Goal: Task Accomplishment & Management: Manage account settings

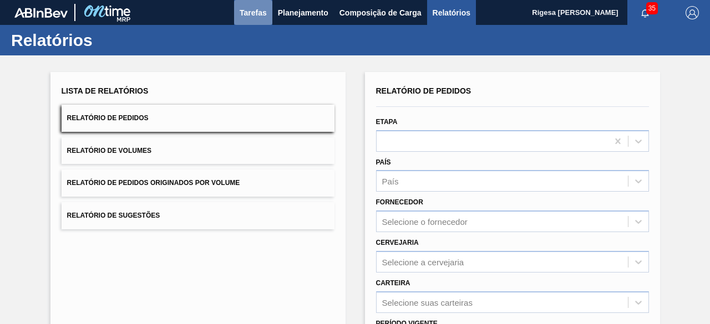
click at [250, 12] on span "Tarefas" at bounding box center [253, 12] width 27 height 13
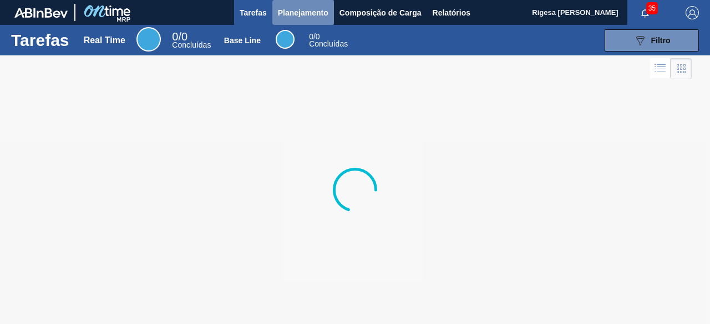
click at [302, 12] on span "Planejamento" at bounding box center [303, 12] width 50 height 13
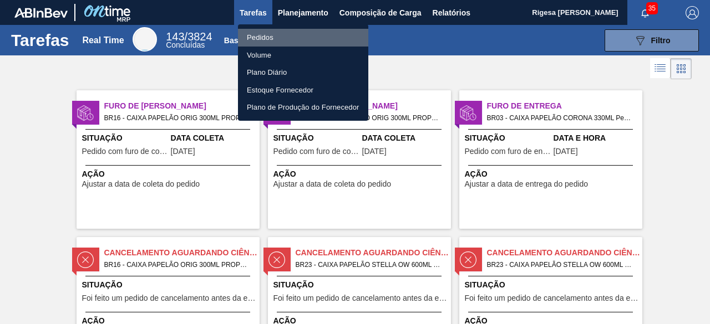
click at [267, 32] on li "Pedidos" at bounding box center [303, 38] width 130 height 18
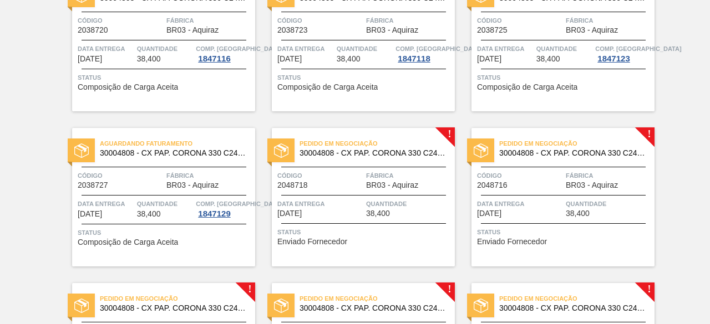
scroll to position [566, 0]
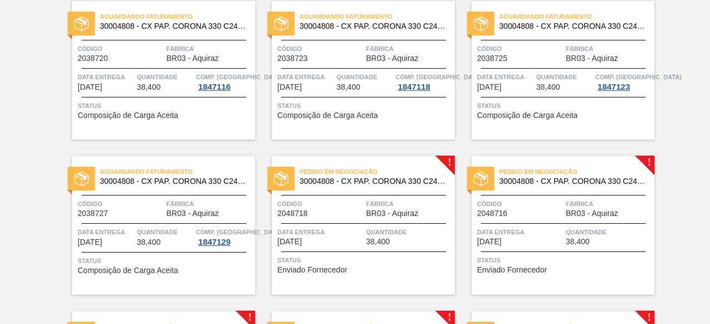
click at [364, 209] on div "Código 2048718 Fábrica BR03 - Aquiraz" at bounding box center [363, 208] width 183 height 19
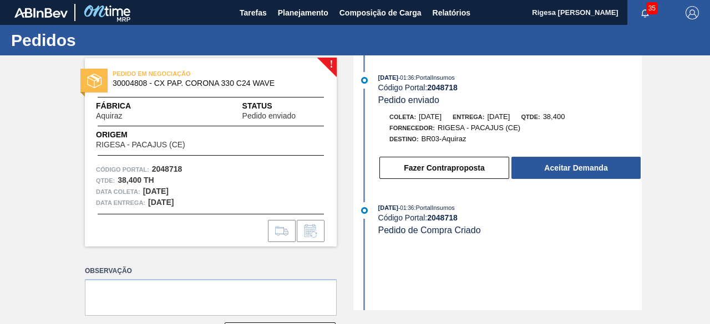
click at [460, 249] on div "[DATE] 01:36 : PortalInsumos Código Portal: 2048718 Pedido enviado Coleta: [DAT…" at bounding box center [499, 182] width 286 height 255
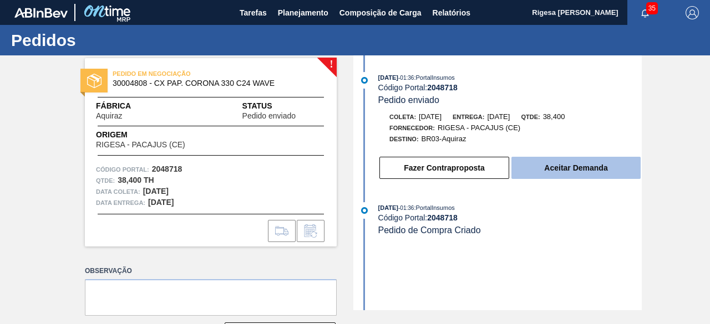
click at [558, 166] on button "Aceitar Demanda" at bounding box center [575, 168] width 129 height 22
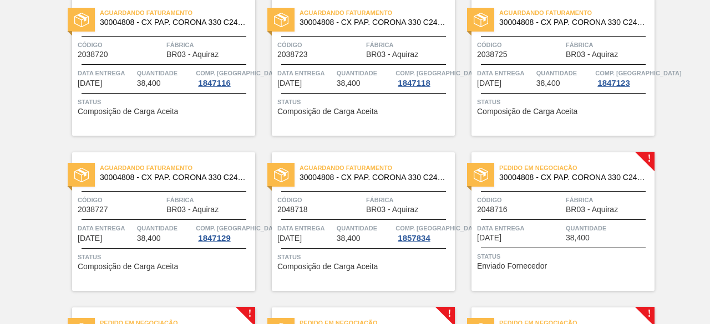
scroll to position [610, 0]
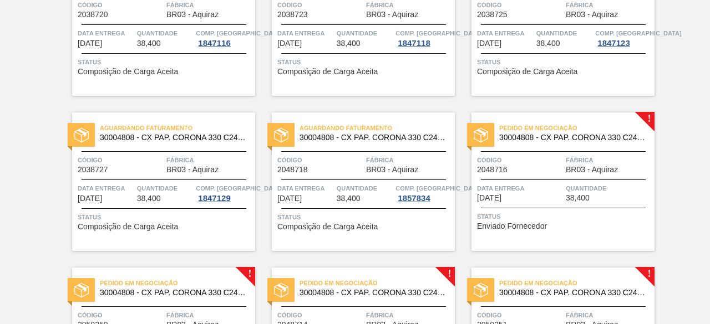
click at [576, 180] on div at bounding box center [563, 180] width 165 height 1
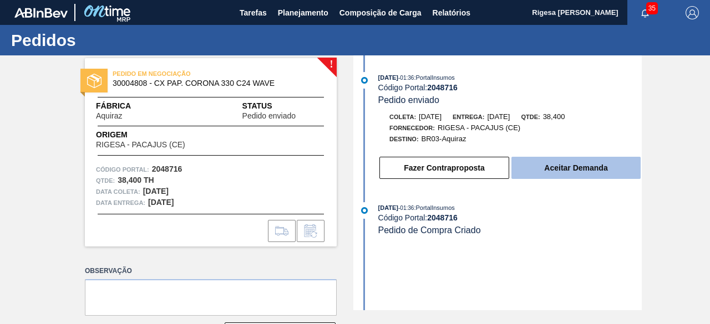
click at [588, 162] on button "Aceitar Demanda" at bounding box center [575, 168] width 129 height 22
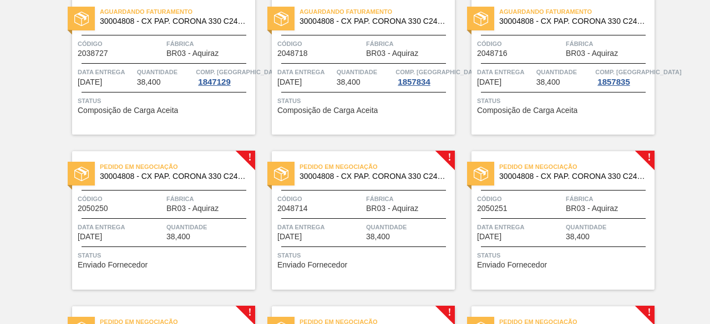
scroll to position [776, 0]
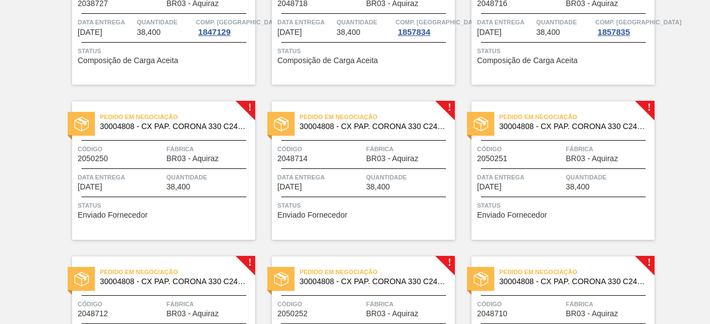
click at [165, 176] on div "Data Entrega [DATE] Quantidade 38,400" at bounding box center [163, 181] width 183 height 19
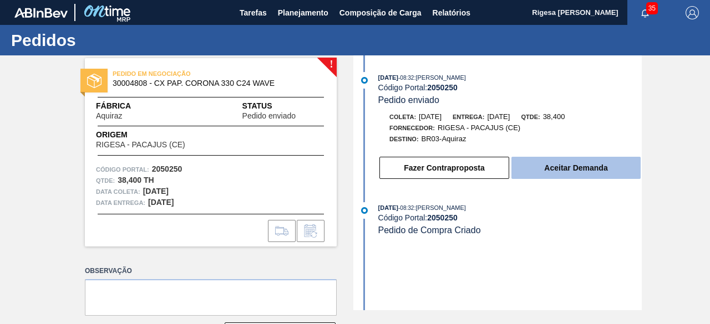
click at [606, 167] on button "Aceitar Demanda" at bounding box center [575, 168] width 129 height 22
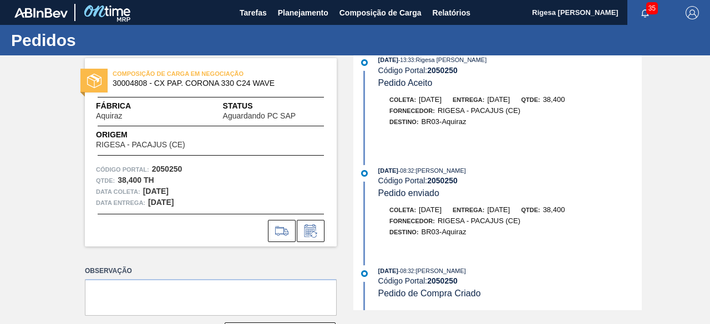
scroll to position [172, 0]
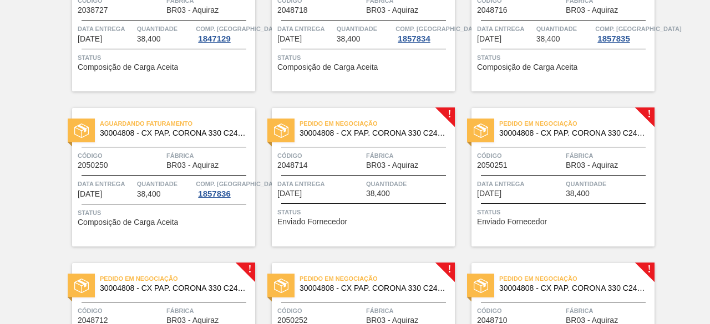
scroll to position [832, 0]
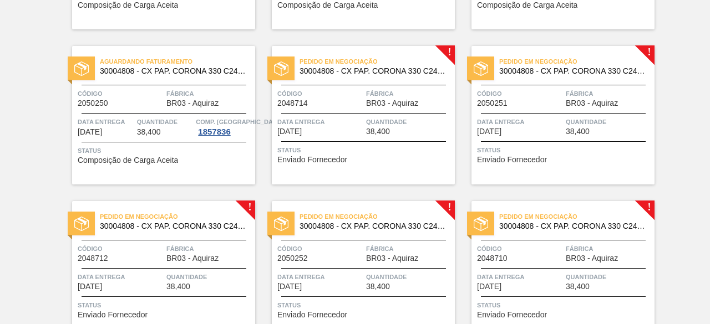
click at [368, 131] on span "38,400" at bounding box center [378, 132] width 24 height 8
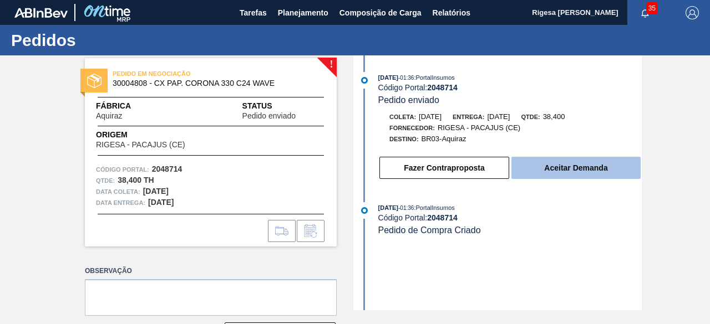
click at [546, 160] on button "Aceitar Demanda" at bounding box center [575, 168] width 129 height 22
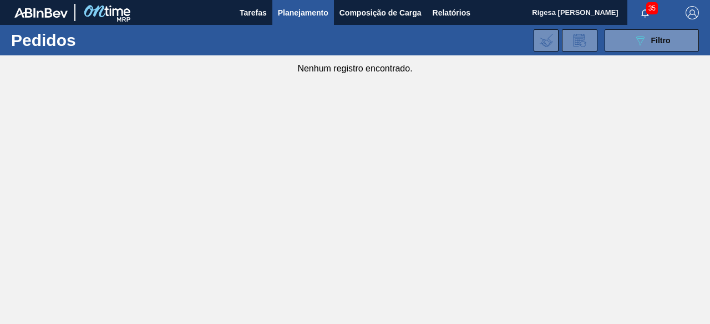
type de "[DATE]"
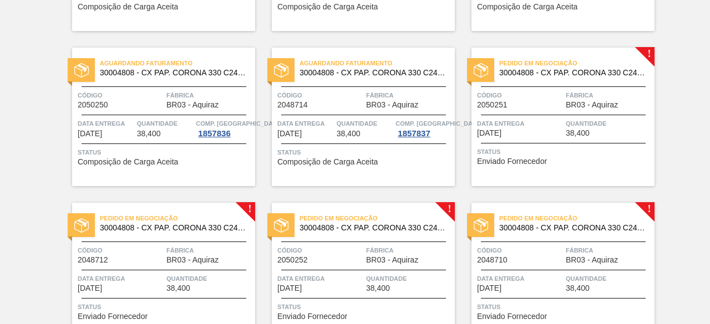
scroll to position [943, 0]
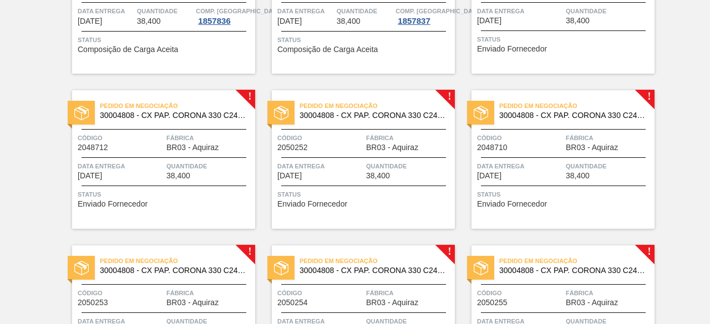
click at [518, 24] on div "Data Entrega [DATE]" at bounding box center [520, 15] width 86 height 19
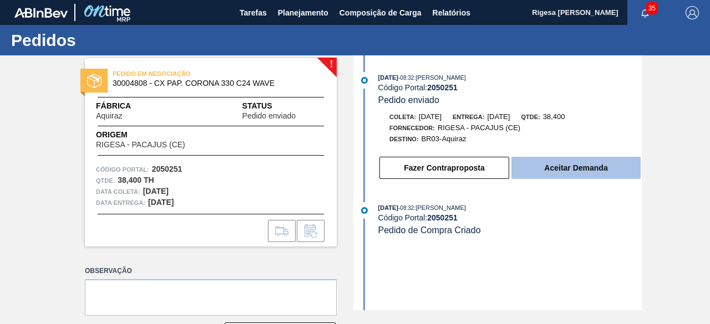
click at [622, 164] on button "Aceitar Demanda" at bounding box center [575, 168] width 129 height 22
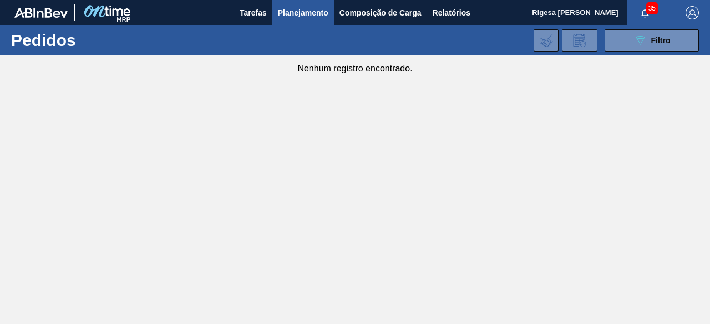
type de "[DATE]"
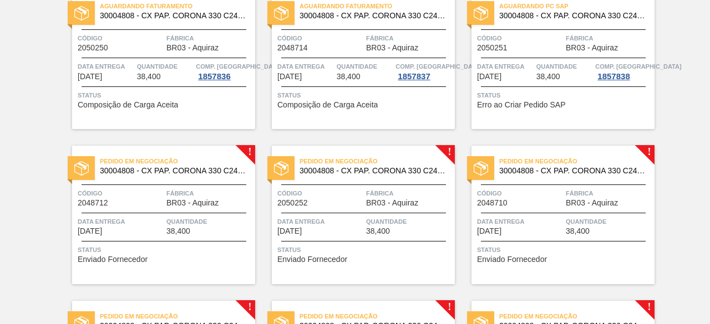
scroll to position [1109, 0]
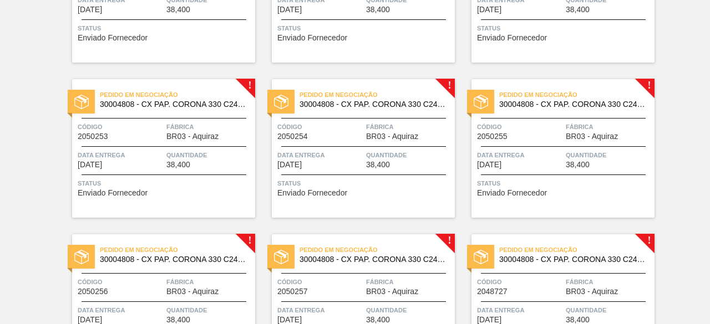
click at [200, 145] on div "Pedido em Negociação 30004808 - CX PAP. CORONA 330 C24 WAVE Código 2050253 Fábr…" at bounding box center [163, 148] width 183 height 139
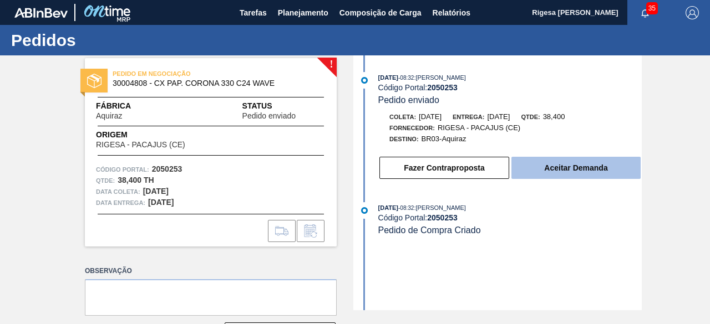
click at [591, 164] on button "Aceitar Demanda" at bounding box center [575, 168] width 129 height 22
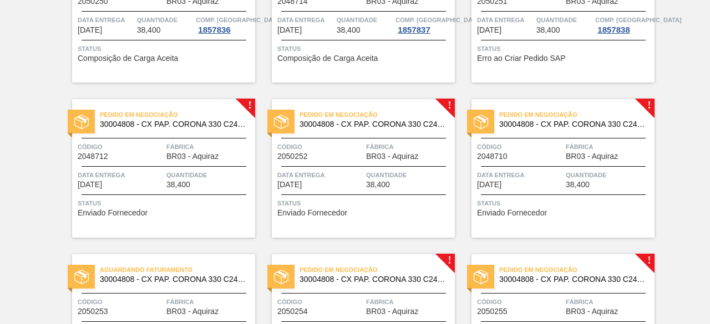
scroll to position [998, 0]
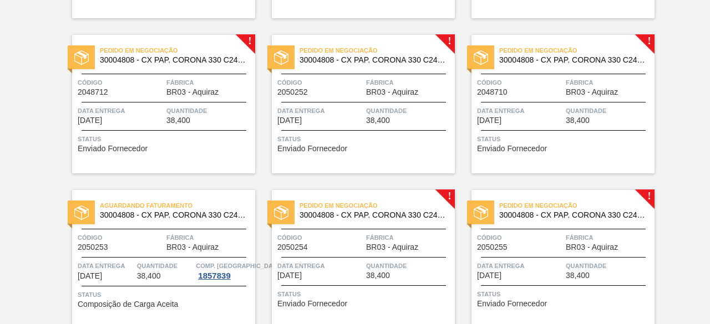
click at [186, 98] on div "Pedido em Negociação 30004808 - CX PAP. CORONA 330 C24 WAVE Código 2048712 Fábr…" at bounding box center [163, 104] width 183 height 139
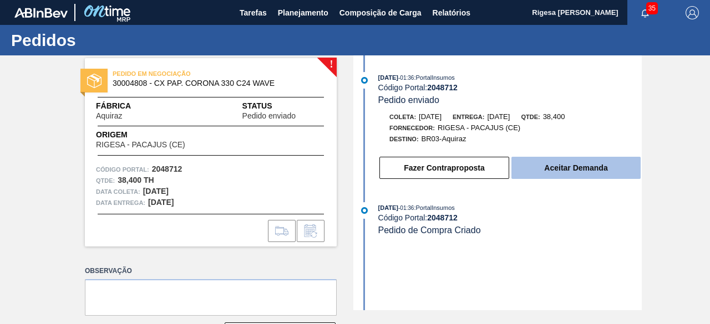
click at [563, 170] on button "Aceitar Demanda" at bounding box center [575, 168] width 129 height 22
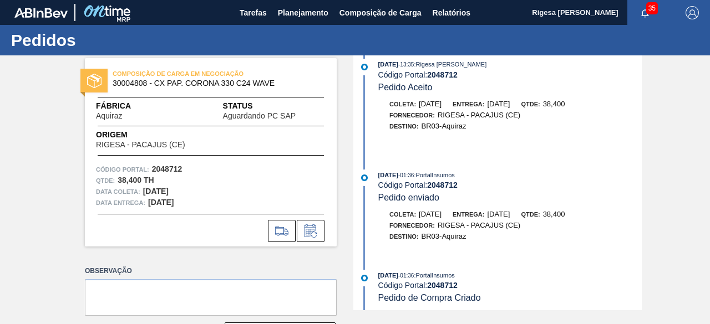
scroll to position [172, 0]
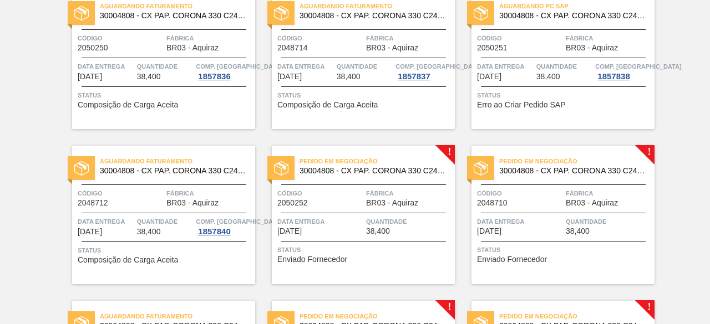
scroll to position [998, 0]
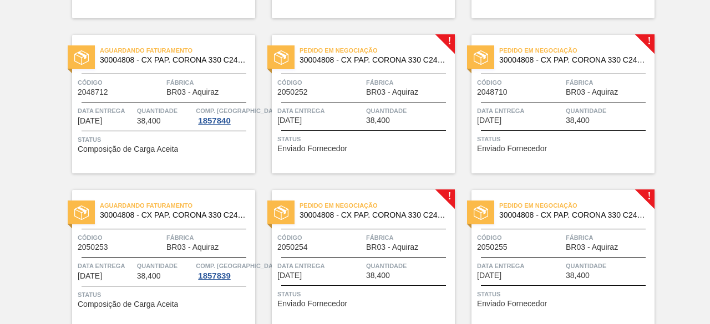
click at [376, 113] on span "Quantidade" at bounding box center [409, 110] width 86 height 11
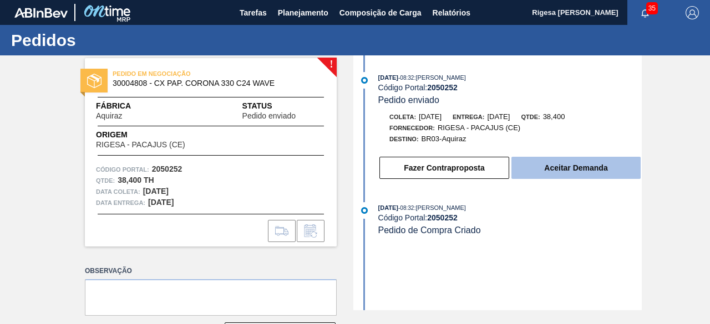
click at [554, 167] on button "Aceitar Demanda" at bounding box center [575, 168] width 129 height 22
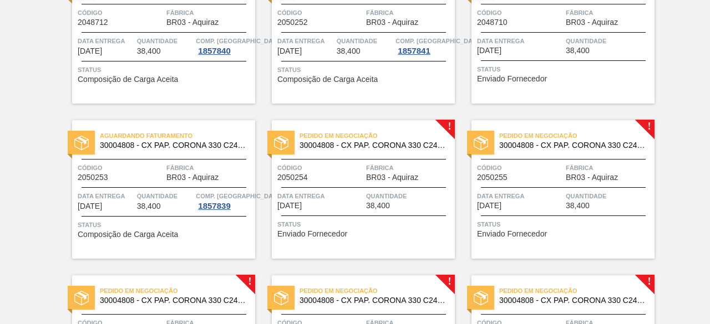
scroll to position [998, 0]
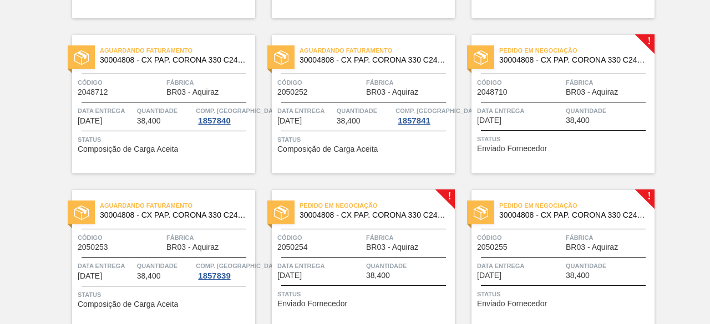
click at [541, 96] on div "Pedido em Negociação 30004808 - CX PAP. CORONA 330 C24 WAVE Código 2048710 Fábr…" at bounding box center [562, 104] width 183 height 139
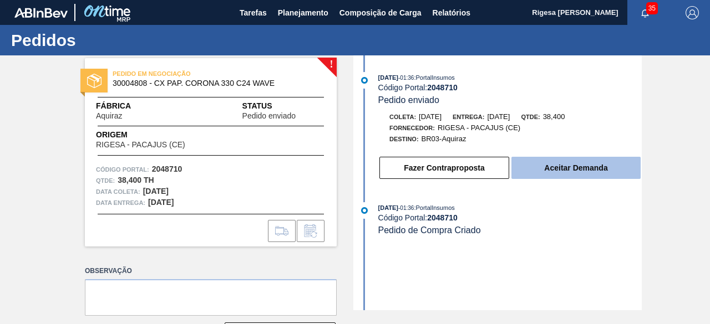
click at [558, 179] on button "Aceitar Demanda" at bounding box center [575, 168] width 129 height 22
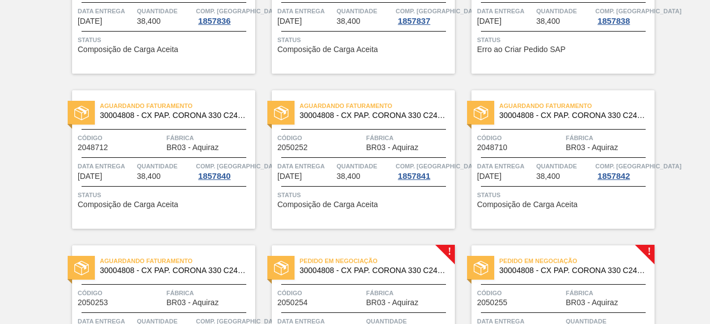
scroll to position [1109, 0]
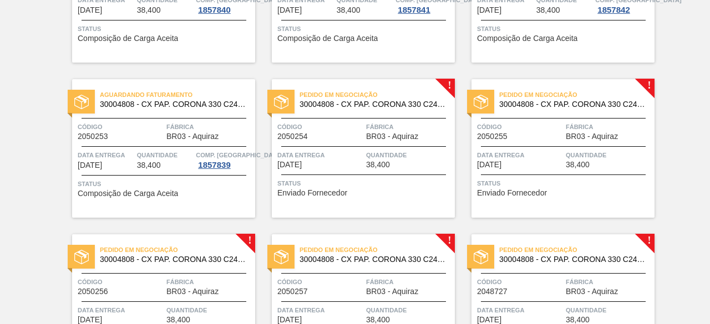
click at [392, 124] on span "Fábrica" at bounding box center [409, 126] width 86 height 11
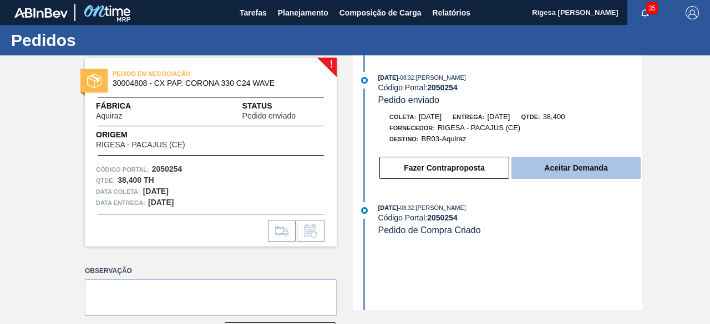
click at [588, 170] on button "Aceitar Demanda" at bounding box center [575, 168] width 129 height 22
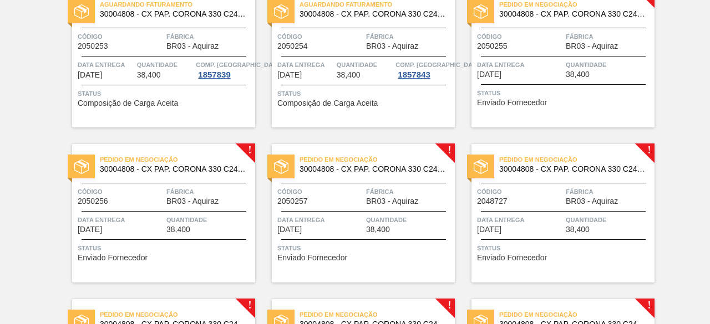
scroll to position [1121, 0]
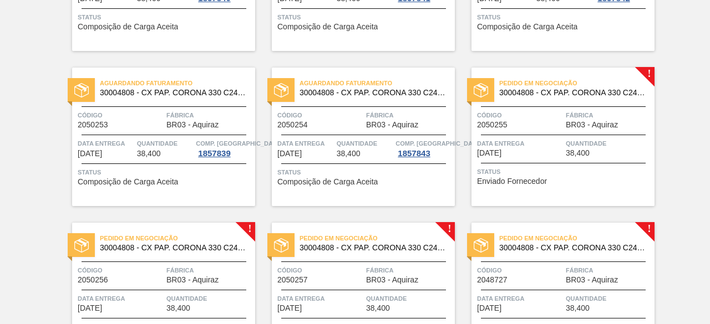
click at [551, 118] on span "Código" at bounding box center [520, 115] width 86 height 11
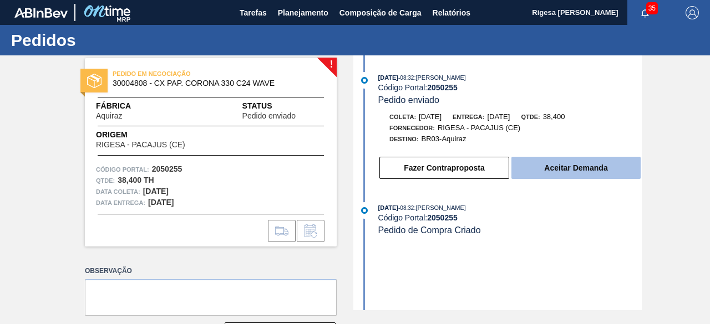
click at [561, 160] on button "Aceitar Demanda" at bounding box center [575, 168] width 129 height 22
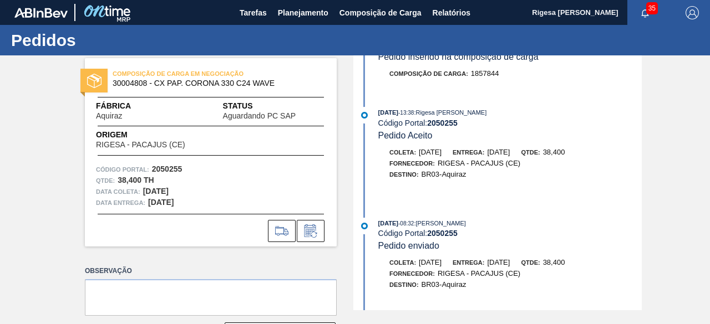
scroll to position [172, 0]
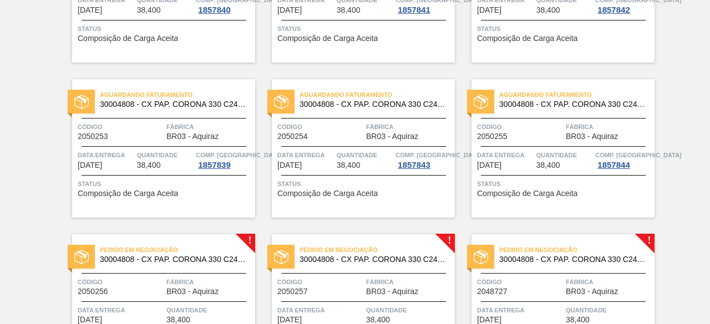
scroll to position [1331, 0]
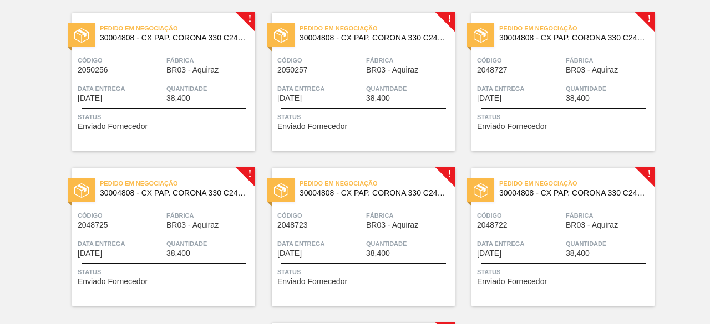
click at [216, 78] on div "Pedido em Negociação 30004808 - CX PAP. CORONA 330 C24 WAVE Código 2050256 Fábr…" at bounding box center [163, 82] width 183 height 139
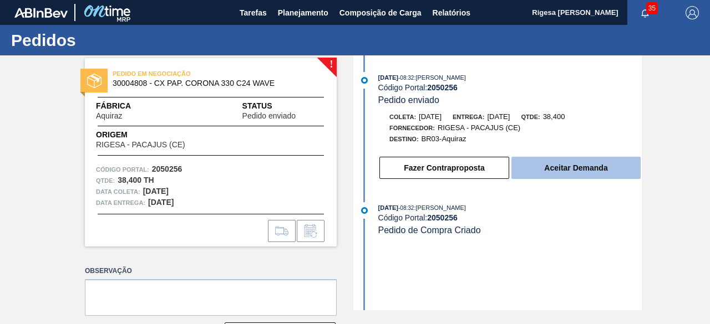
click at [603, 168] on button "Aceitar Demanda" at bounding box center [575, 168] width 129 height 22
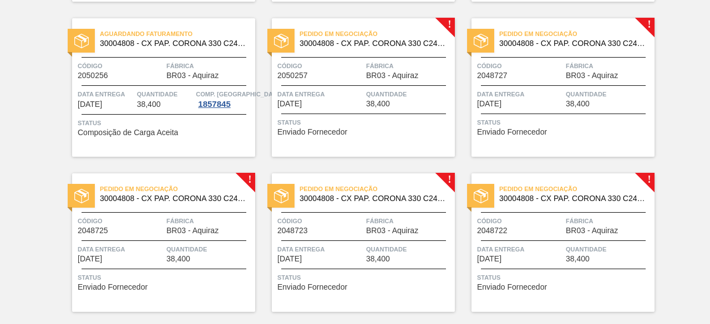
scroll to position [1220, 0]
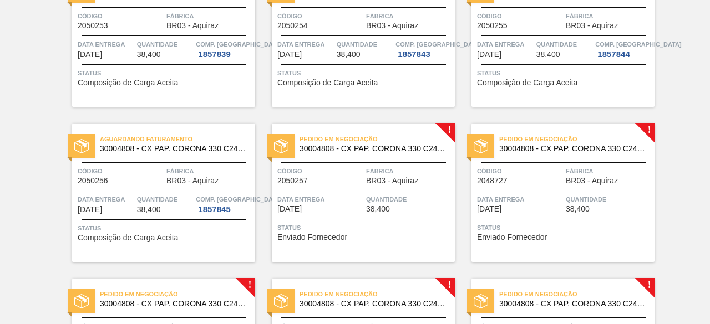
click at [416, 169] on span "Fábrica" at bounding box center [409, 171] width 86 height 11
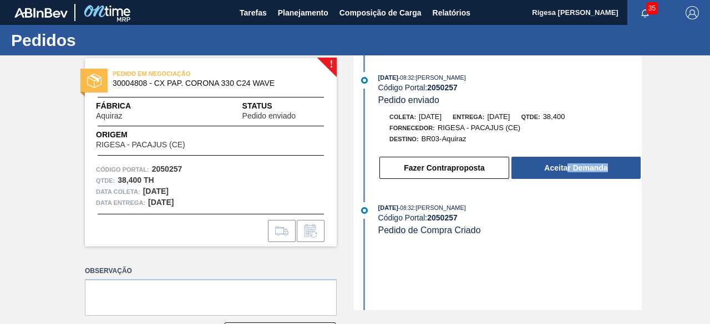
click at [566, 181] on div "[DATE] 08:32 : [PERSON_NAME] Código Portal: 2050257 Pedido enviado Coleta: [DAT…" at bounding box center [499, 129] width 286 height 114
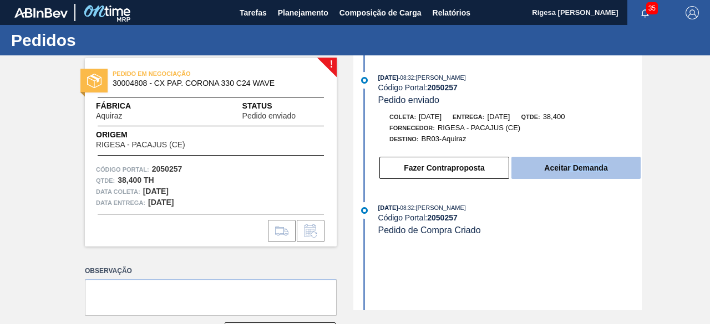
click at [565, 171] on button "Aceitar Demanda" at bounding box center [575, 168] width 129 height 22
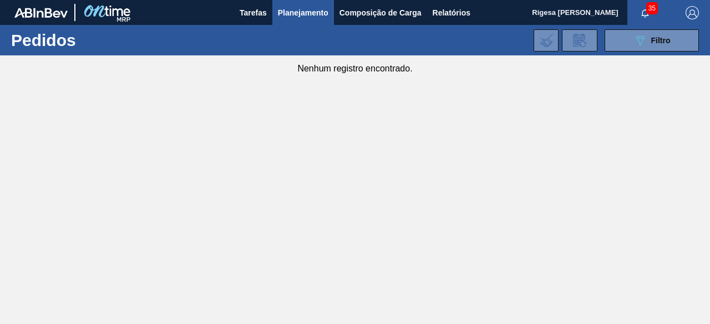
type de "[DATE]"
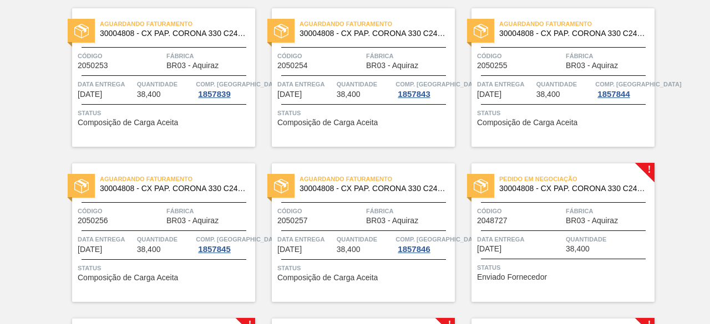
scroll to position [1220, 0]
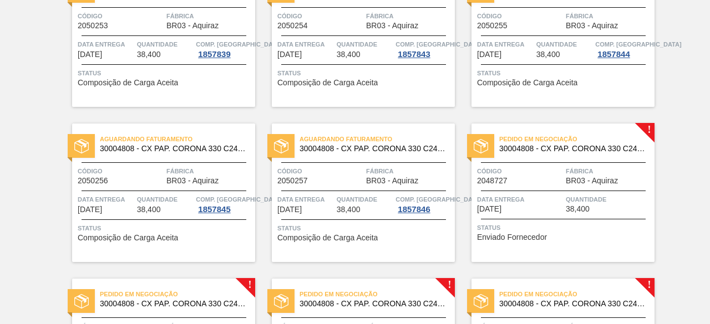
click at [547, 208] on div "Data Entrega [DATE]" at bounding box center [520, 203] width 86 height 19
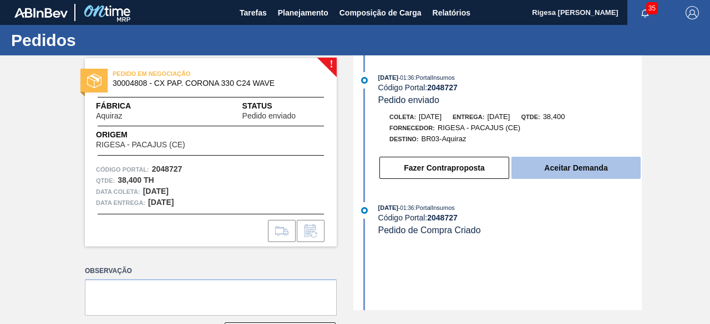
click at [585, 166] on button "Aceitar Demanda" at bounding box center [575, 168] width 129 height 22
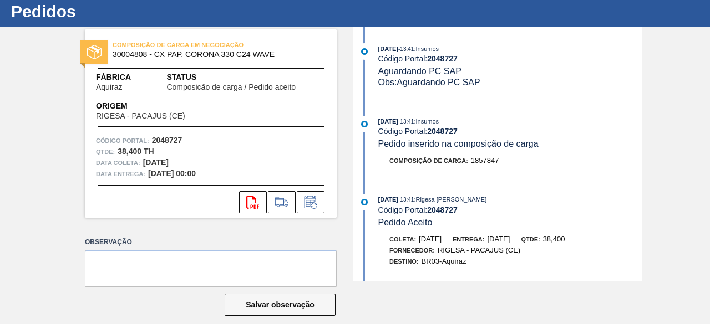
scroll to position [41, 0]
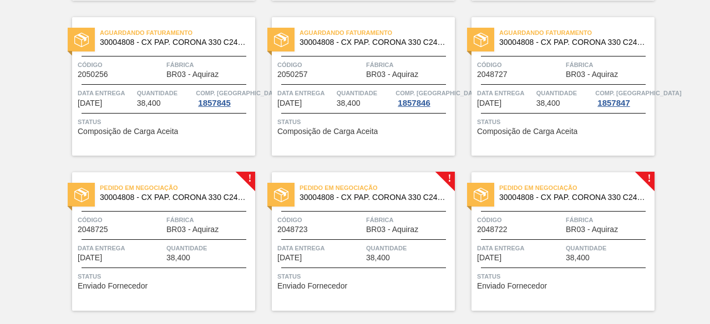
scroll to position [1386, 0]
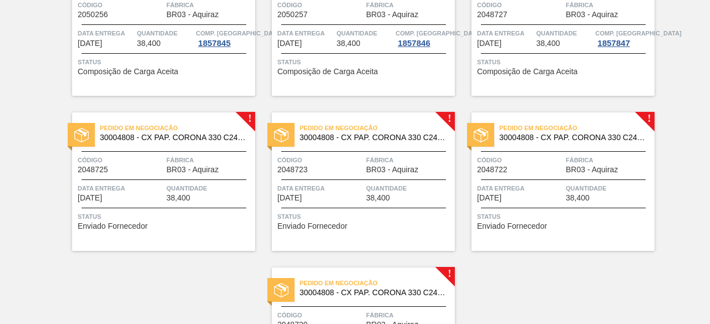
click at [151, 147] on div "Pedido em Negociação 30004808 - CX PAP. CORONA 330 C24 WAVE Código 2048725 Fábr…" at bounding box center [163, 182] width 183 height 139
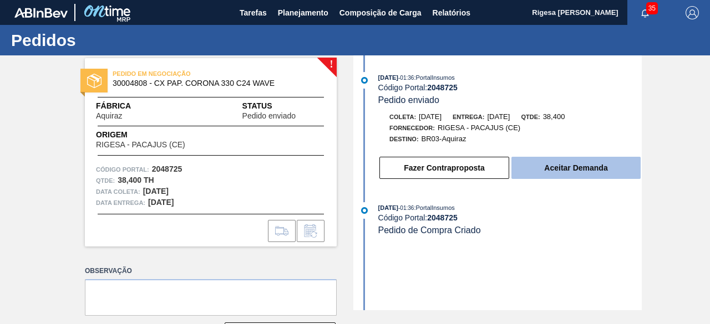
click at [602, 167] on button "Aceitar Demanda" at bounding box center [575, 168] width 129 height 22
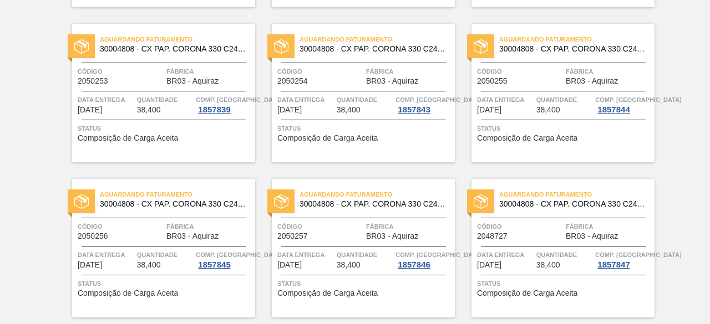
scroll to position [1331, 0]
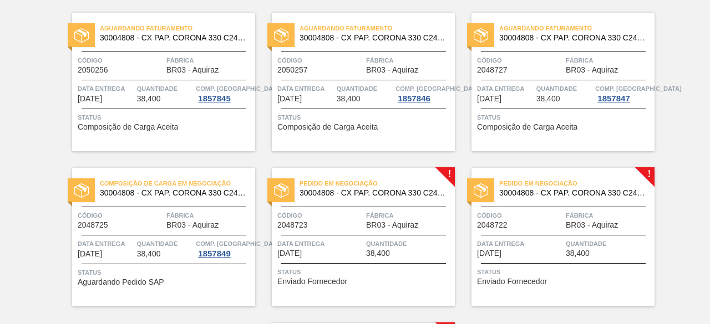
click at [383, 240] on span "Quantidade" at bounding box center [409, 243] width 86 height 11
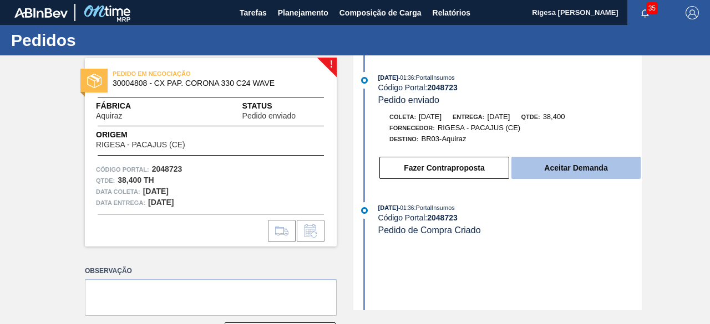
click at [573, 166] on button "Aceitar Demanda" at bounding box center [575, 168] width 129 height 22
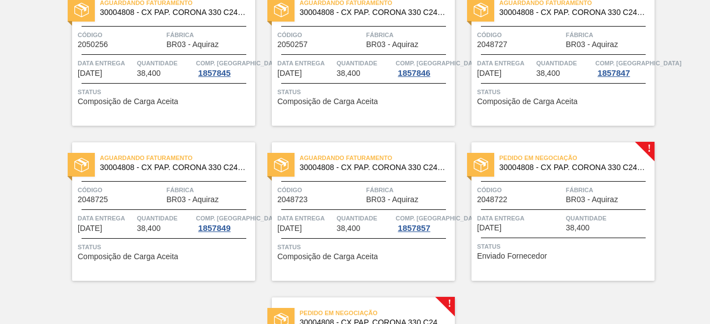
scroll to position [1497, 0]
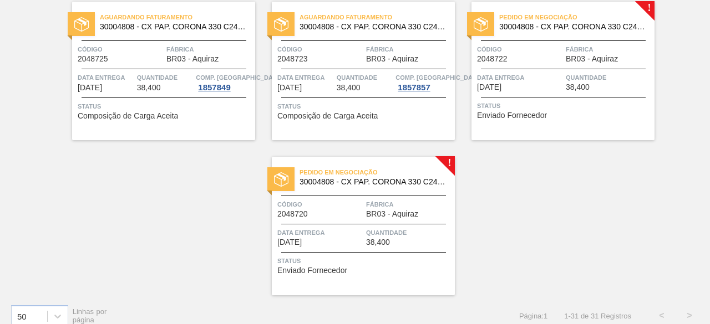
click at [548, 107] on span "Status" at bounding box center [564, 105] width 175 height 11
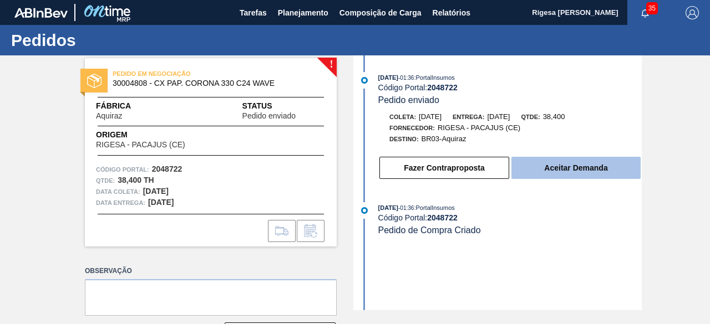
click at [555, 170] on button "Aceitar Demanda" at bounding box center [575, 168] width 129 height 22
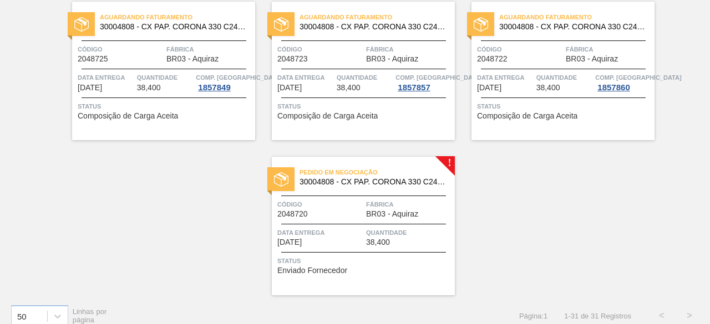
scroll to position [1509, 0]
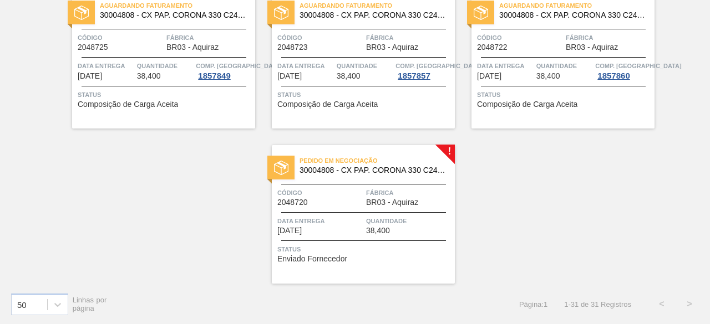
click at [385, 197] on span "Fábrica" at bounding box center [409, 192] width 86 height 11
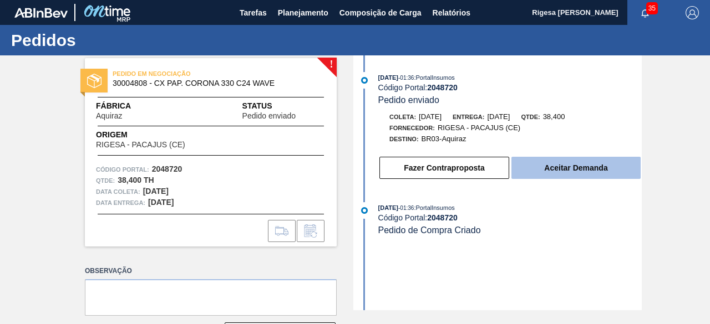
click at [592, 161] on button "Aceitar Demanda" at bounding box center [575, 168] width 129 height 22
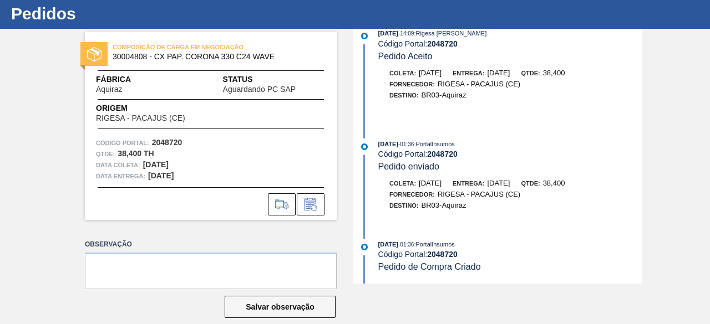
scroll to position [41, 0]
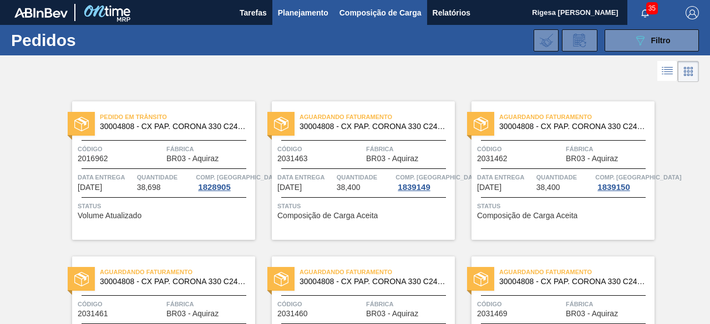
click at [353, 15] on span "Composição de Carga" at bounding box center [380, 12] width 82 height 13
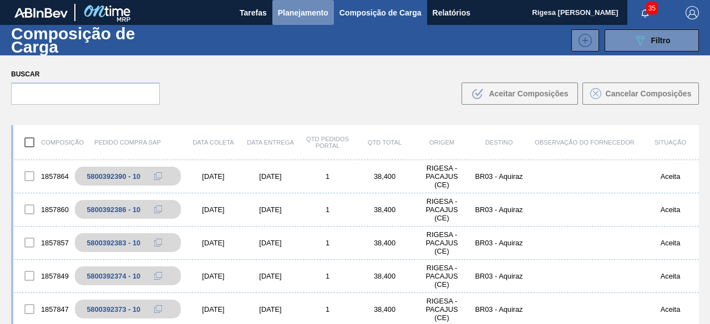
click at [289, 9] on span "Planejamento" at bounding box center [303, 12] width 50 height 13
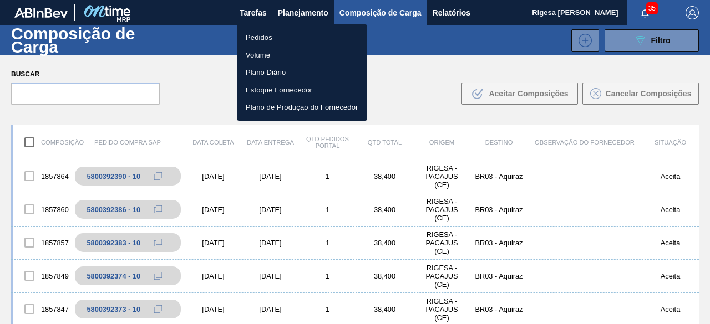
click at [425, 11] on div at bounding box center [355, 162] width 710 height 324
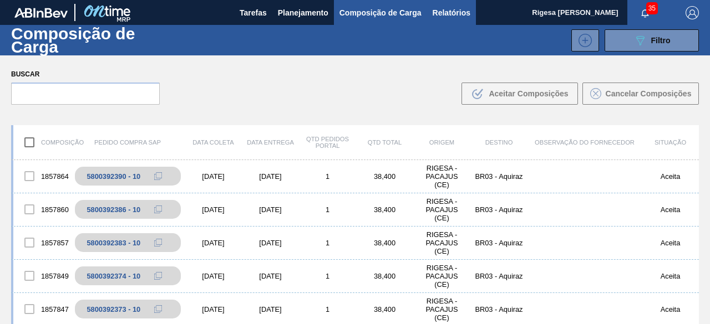
click at [447, 12] on span "Relatórios" at bounding box center [452, 12] width 38 height 13
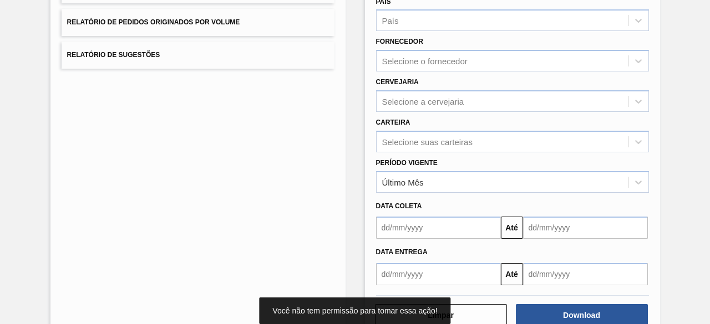
scroll to position [187, 0]
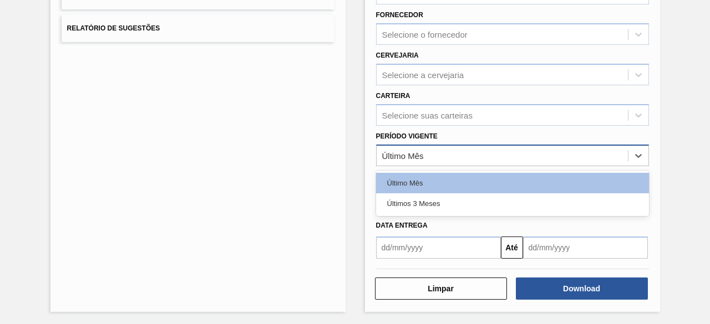
click at [456, 155] on div "Último Mês" at bounding box center [502, 156] width 251 height 16
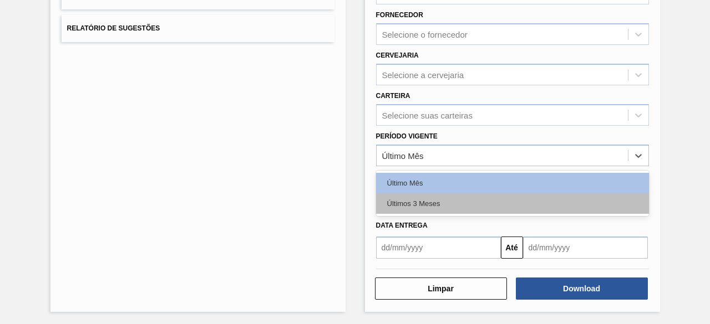
click at [417, 200] on div "Últimos 3 Meses" at bounding box center [512, 204] width 273 height 21
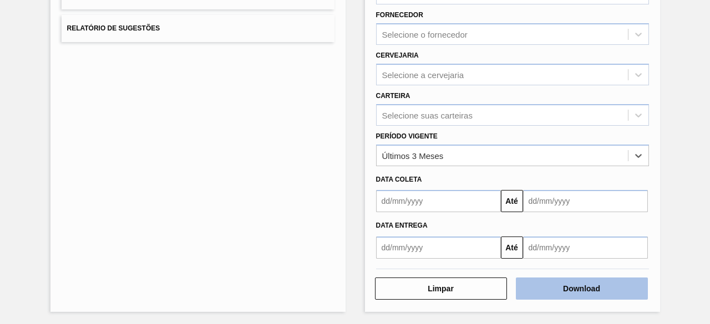
click at [571, 284] on button "Download" at bounding box center [582, 289] width 132 height 22
